Goal: Information Seeking & Learning: Learn about a topic

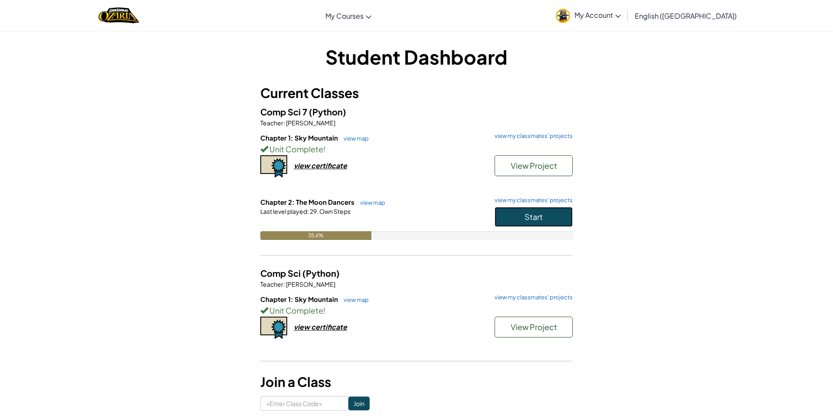
drag, startPoint x: 521, startPoint y: 213, endPoint x: 513, endPoint y: 216, distance: 7.8
click at [516, 216] on button "Start" at bounding box center [533, 217] width 78 height 20
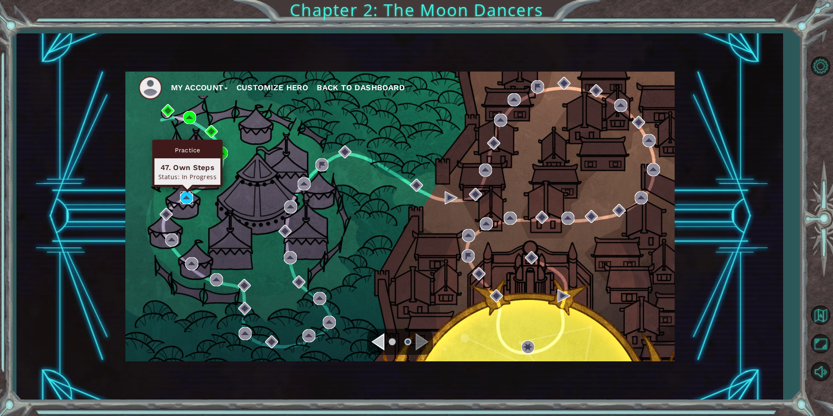
click at [186, 199] on img at bounding box center [186, 197] width 13 height 13
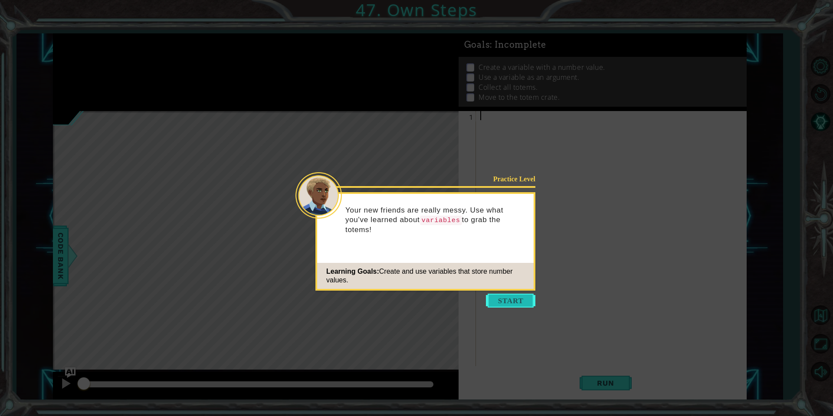
drag, startPoint x: 519, startPoint y: 304, endPoint x: 514, endPoint y: 306, distance: 5.4
click at [514, 306] on button "Start" at bounding box center [510, 301] width 49 height 14
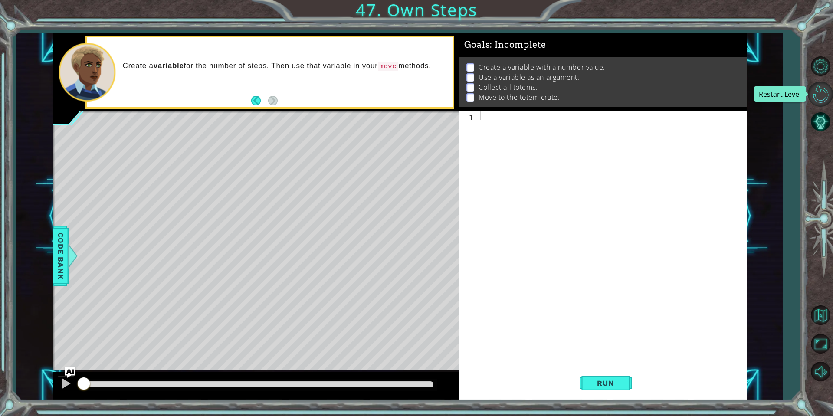
click at [822, 100] on button "Restart Level" at bounding box center [819, 94] width 25 height 25
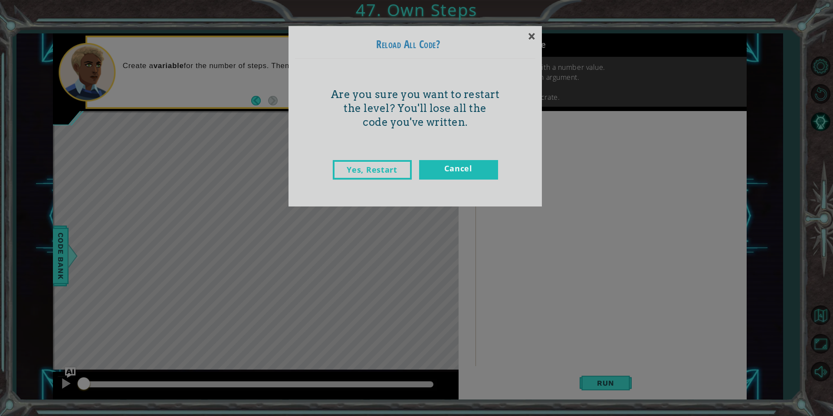
drag, startPoint x: 617, startPoint y: 219, endPoint x: 498, endPoint y: 229, distance: 118.8
click at [530, 242] on div "× Reload All Code? Are you sure you want to restart the level? You'll lose all …" at bounding box center [416, 208] width 833 height 416
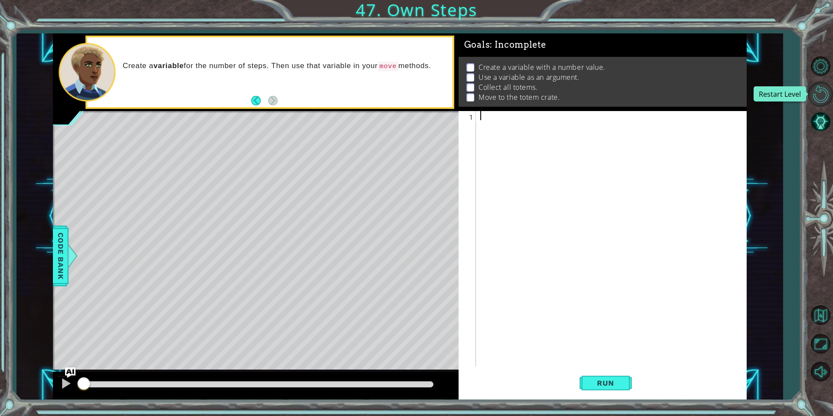
click at [826, 91] on button "Restart Level" at bounding box center [819, 94] width 25 height 25
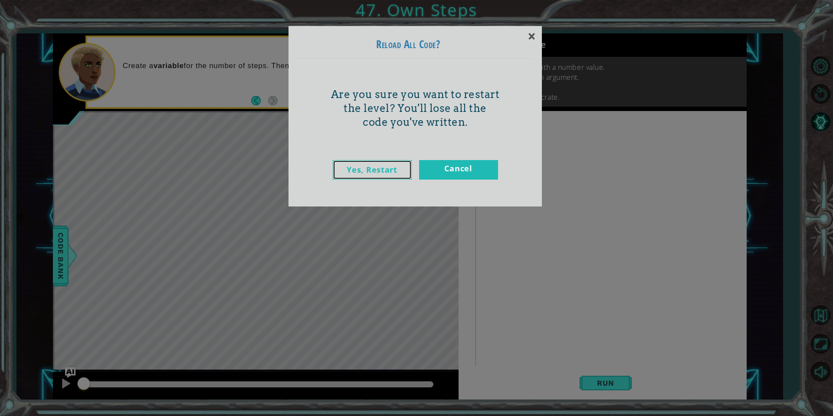
click at [397, 172] on link "Yes, Restart" at bounding box center [372, 170] width 79 height 20
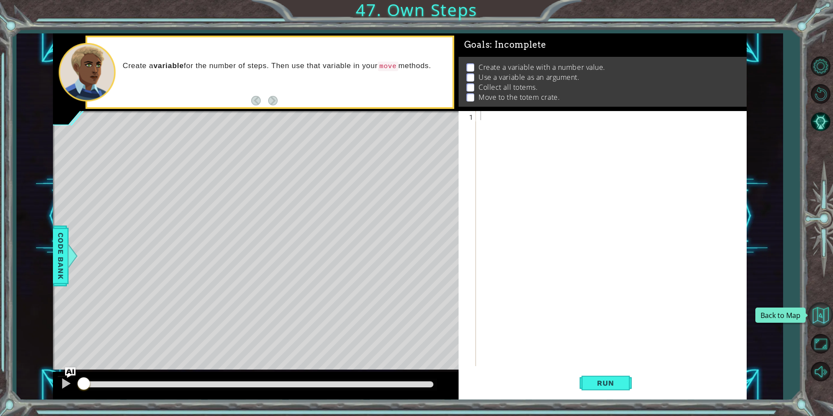
click at [828, 322] on button "Back to Map" at bounding box center [819, 314] width 25 height 25
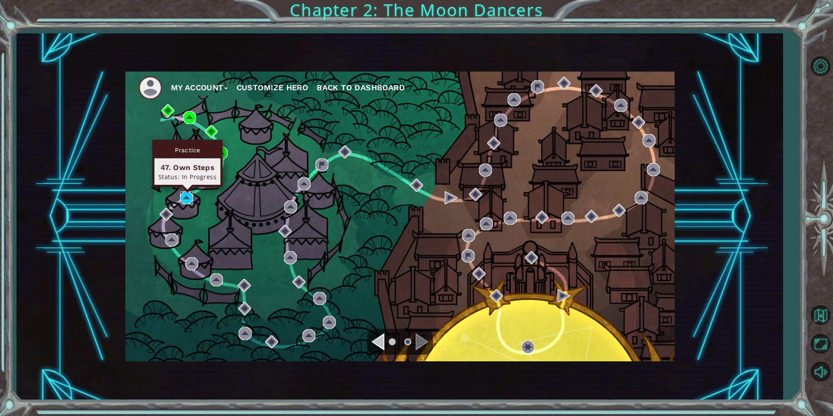
click at [186, 201] on img at bounding box center [186, 197] width 13 height 13
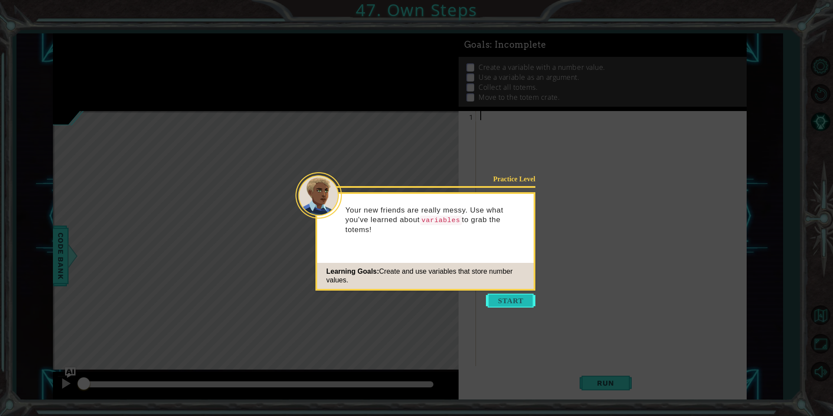
click at [510, 296] on button "Start" at bounding box center [510, 301] width 49 height 14
